Goal: Find specific page/section: Find specific page/section

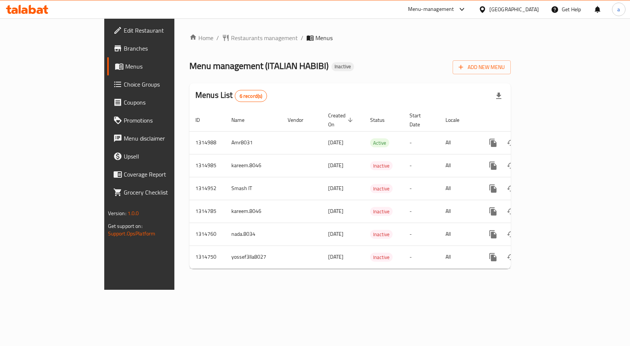
click at [283, 44] on div "Home / Restaurants management / Menus Menu management ( ITALIAN HABIBI ) Inacti…" at bounding box center [349, 153] width 321 height 241
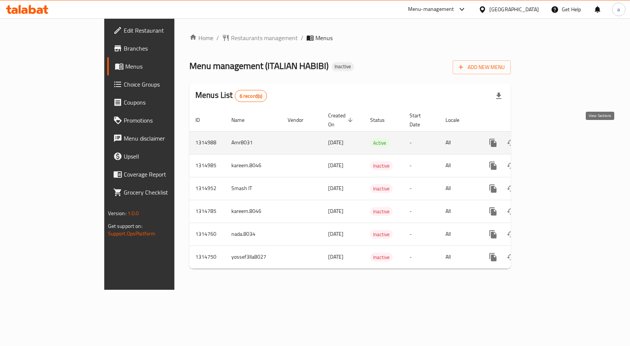
click at [551, 138] on icon "enhanced table" at bounding box center [546, 142] width 9 height 9
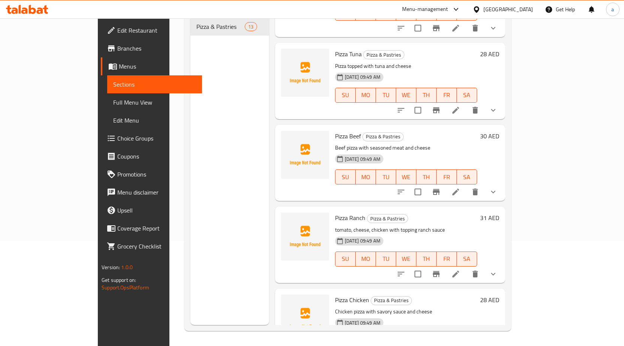
scroll to position [288, 0]
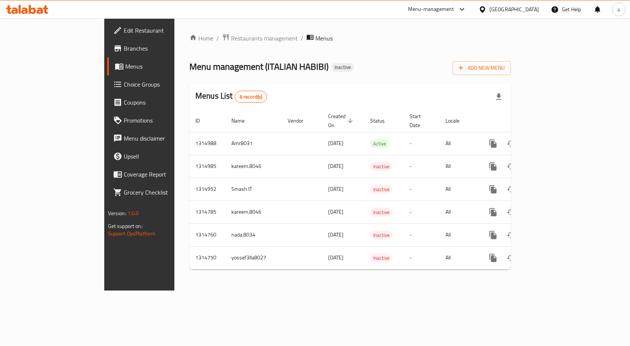
click at [124, 31] on span "Edit Restaurant" at bounding box center [164, 30] width 80 height 9
click at [124, 30] on span "Edit Restaurant" at bounding box center [164, 30] width 80 height 9
click at [107, 36] on link "Edit Restaurant" at bounding box center [158, 30] width 102 height 18
click at [124, 46] on span "Branches" at bounding box center [164, 48] width 80 height 9
click at [124, 44] on span "Branches" at bounding box center [164, 48] width 80 height 9
